Goal: Task Accomplishment & Management: Manage account settings

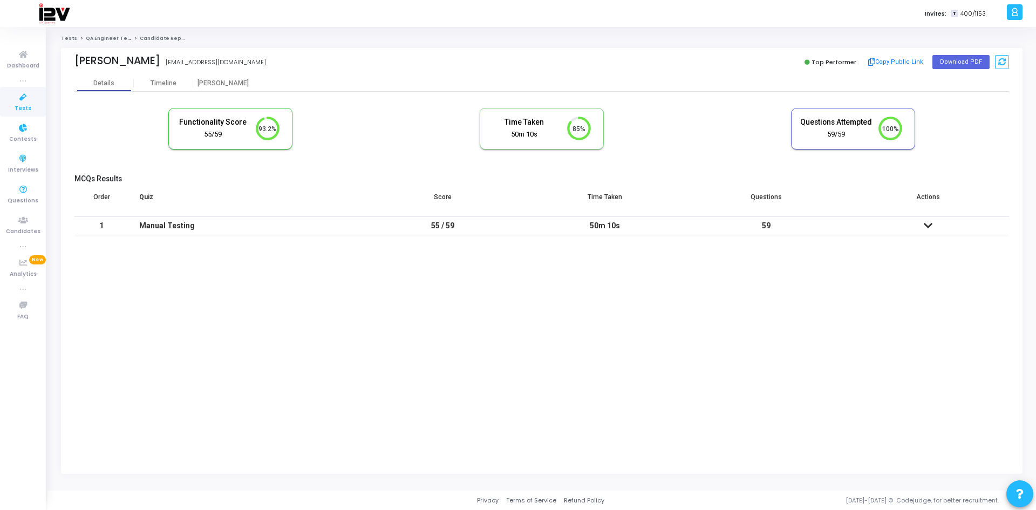
drag, startPoint x: 0, startPoint y: 0, endPoint x: 19, endPoint y: 104, distance: 105.3
click at [19, 104] on span "Tests" at bounding box center [23, 108] width 17 height 9
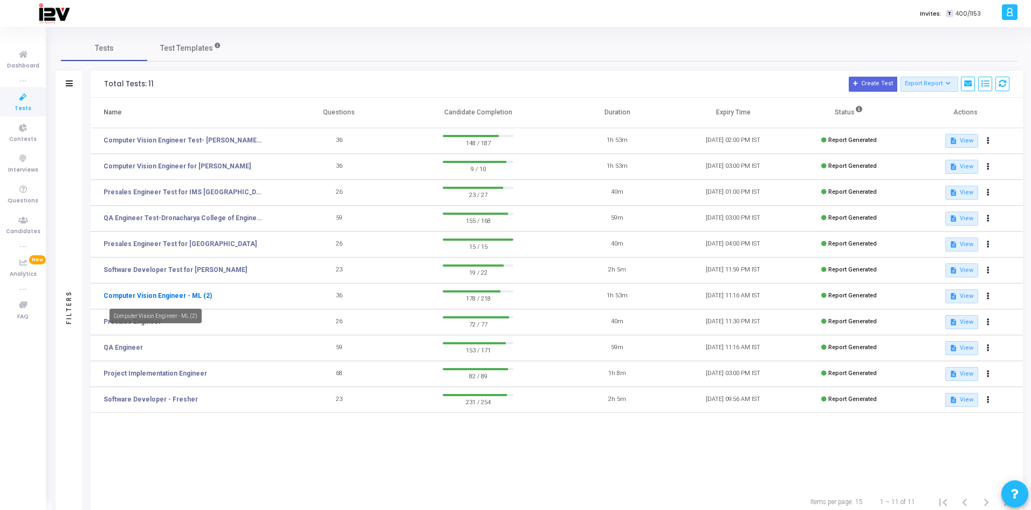
click at [186, 291] on link "Computer Vision Engineer - ML (2)" at bounding box center [158, 296] width 108 height 10
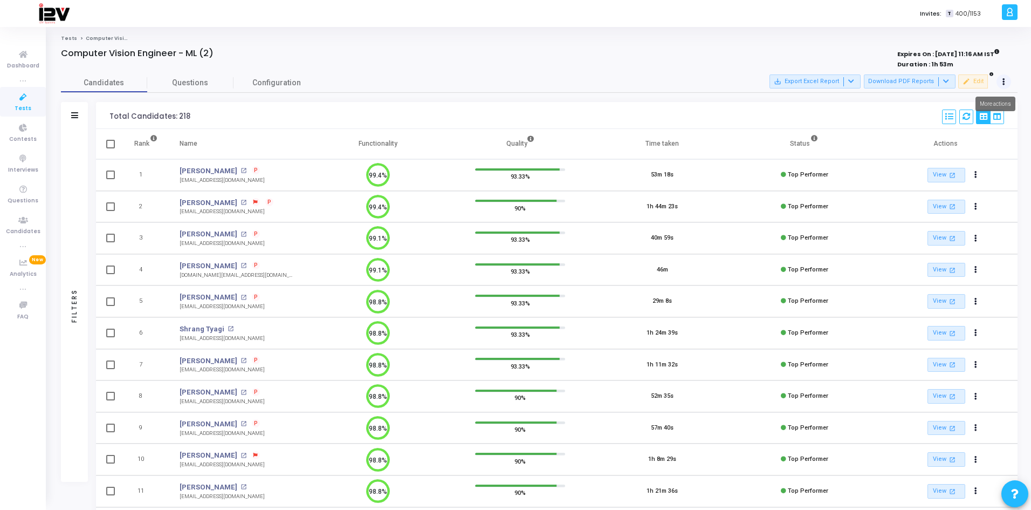
click at [1006, 83] on button at bounding box center [1004, 81] width 15 height 15
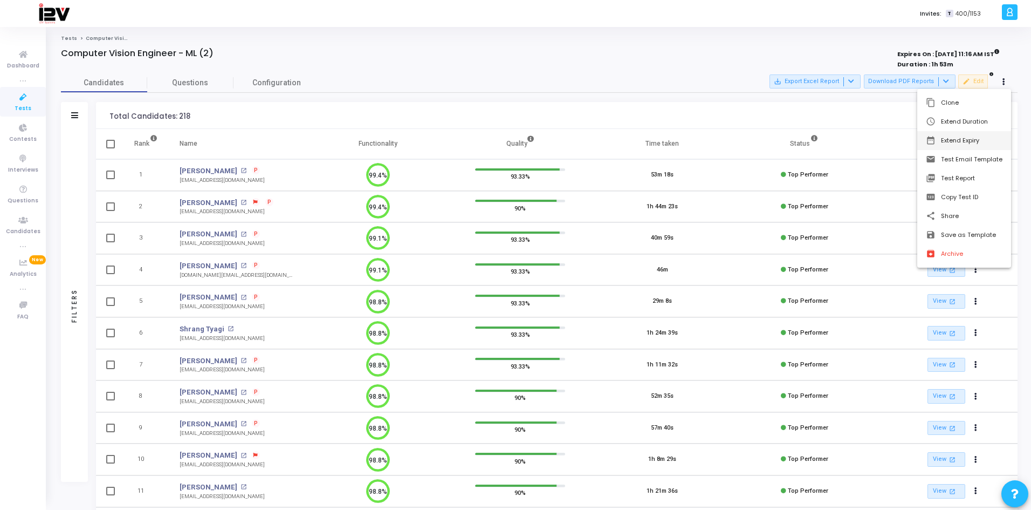
click at [958, 140] on button "date_range Extend Expiry" at bounding box center [965, 140] width 94 height 19
click at [872, 184] on span "8" at bounding box center [871, 182] width 13 height 13
click at [900, 300] on span "Set" at bounding box center [899, 298] width 55 height 12
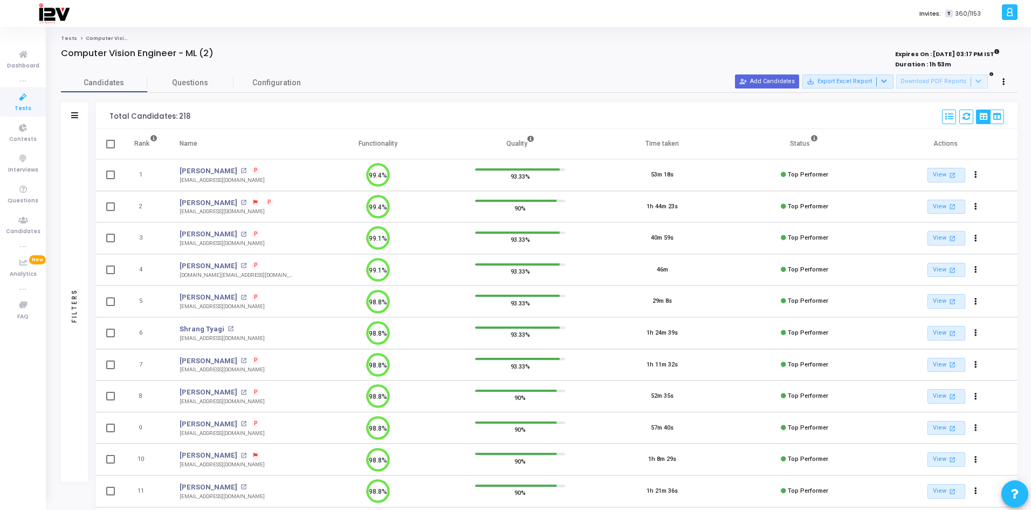
click at [28, 107] on span "Tests" at bounding box center [23, 108] width 17 height 9
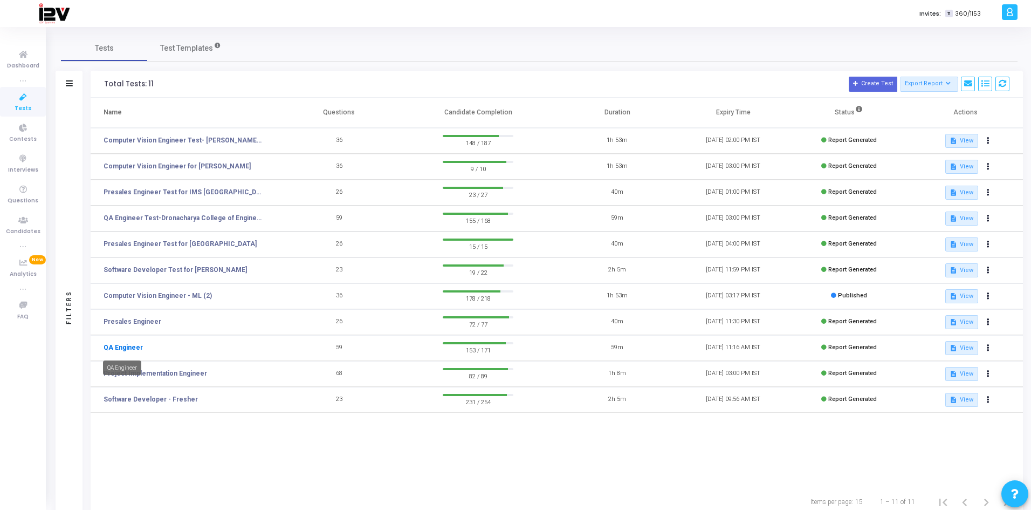
click at [124, 350] on link "QA Engineer" at bounding box center [123, 348] width 39 height 10
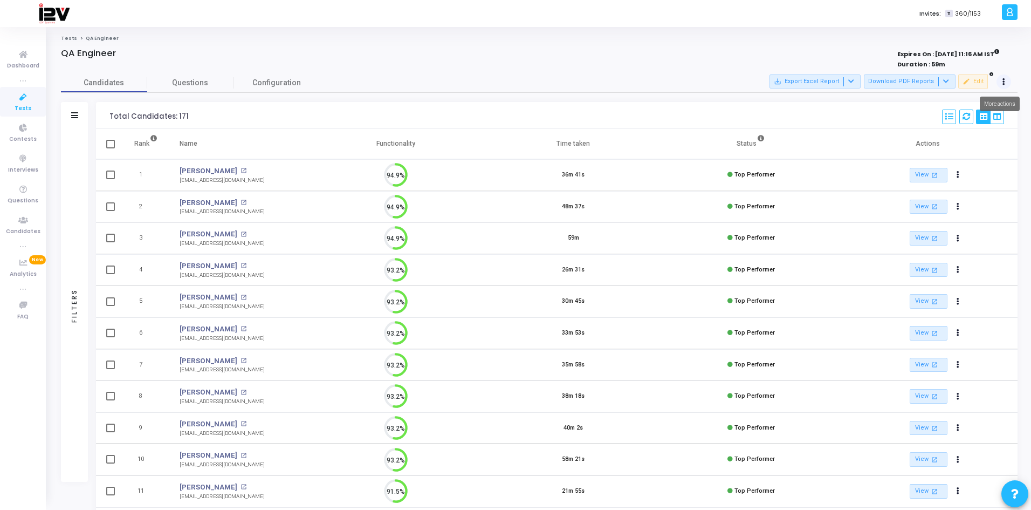
click at [1007, 84] on button at bounding box center [1004, 81] width 15 height 15
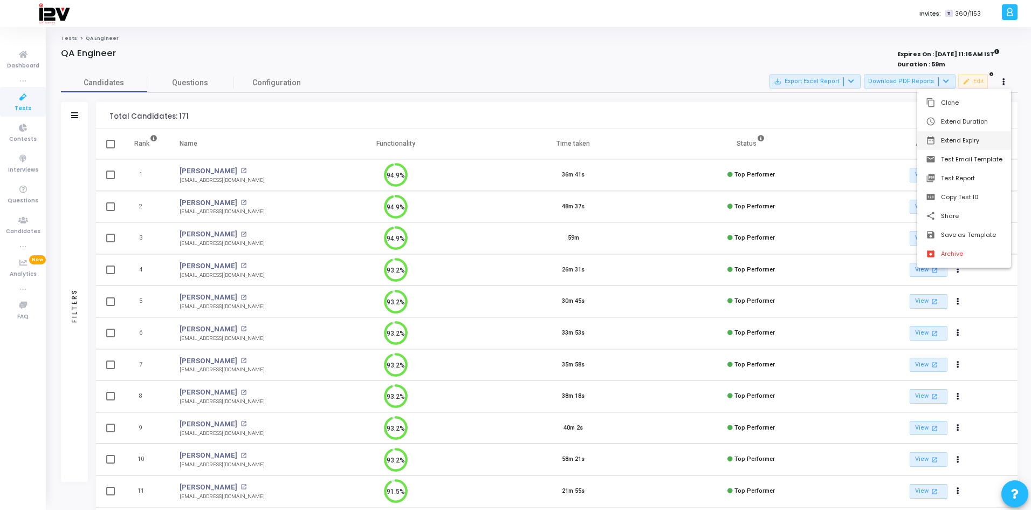
click at [961, 140] on button "date_range Extend Expiry" at bounding box center [965, 140] width 94 height 19
click at [873, 181] on span "8" at bounding box center [871, 182] width 13 height 13
click at [894, 298] on span "Set" at bounding box center [899, 298] width 55 height 12
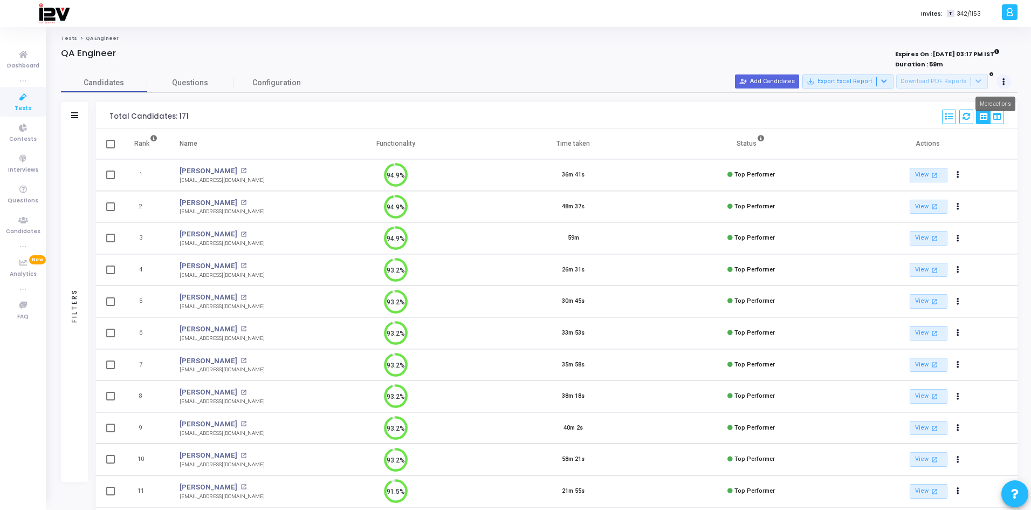
click at [1005, 80] on icon at bounding box center [1004, 81] width 3 height 5
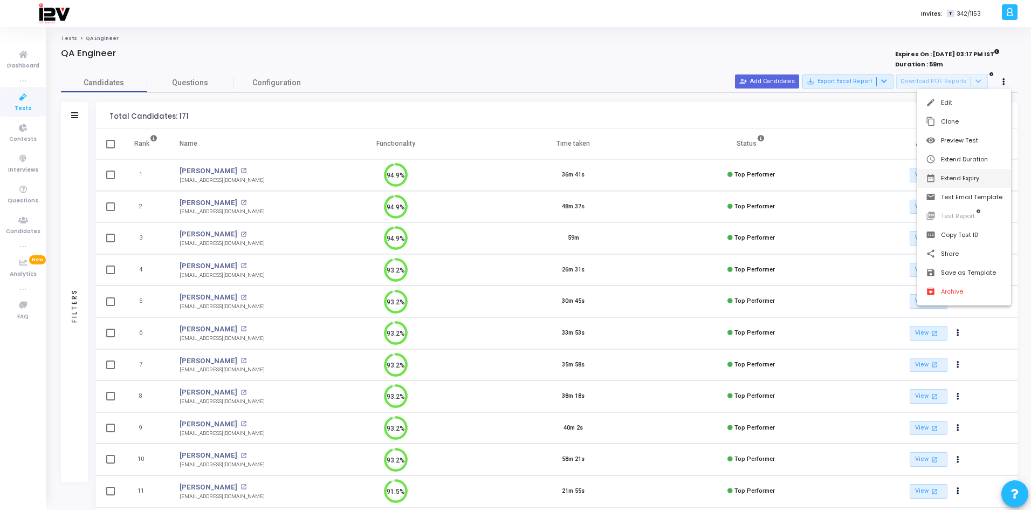
click at [971, 172] on button "date_range Extend Expiry" at bounding box center [965, 178] width 94 height 19
click at [872, 221] on span "8" at bounding box center [871, 220] width 13 height 13
click at [904, 333] on span "Set" at bounding box center [899, 336] width 55 height 12
